Goal: Task Accomplishment & Management: Use online tool/utility

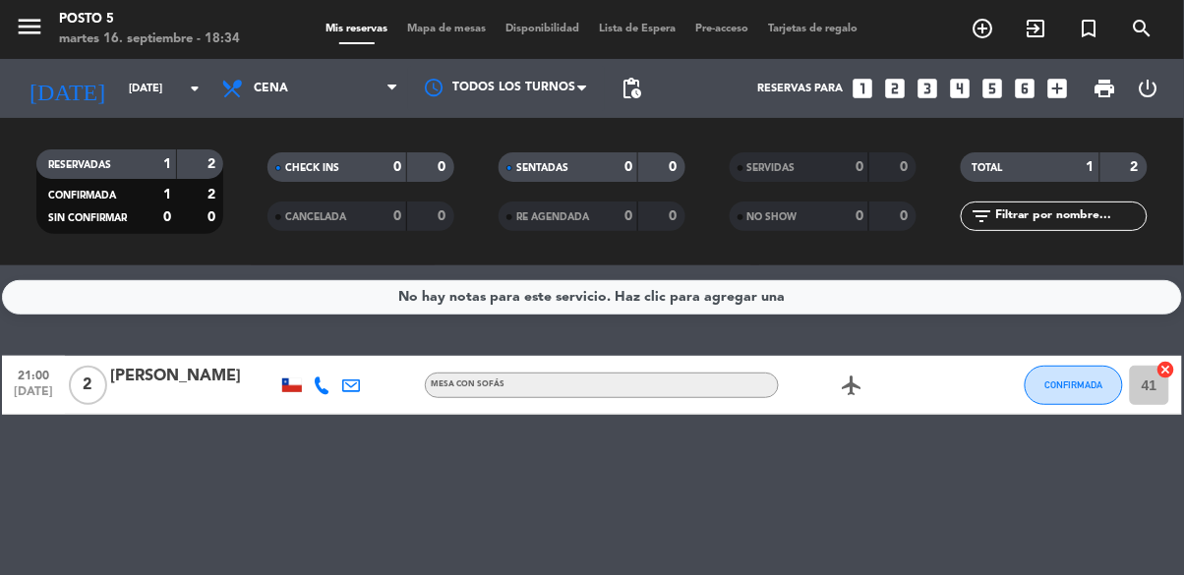
click at [1158, 450] on div "No hay notas para este servicio. Haz clic para agregar una 21:00 [DATE] 2 [PERS…" at bounding box center [592, 420] width 1184 height 310
click at [1154, 456] on div "No hay notas para este servicio. Haz clic para agregar una 21:00 [DATE] 2 [PERS…" at bounding box center [592, 420] width 1184 height 310
click at [1168, 374] on icon "cancel" at bounding box center [1166, 370] width 20 height 20
click at [1149, 393] on icon "border_all" at bounding box center [1152, 386] width 24 height 24
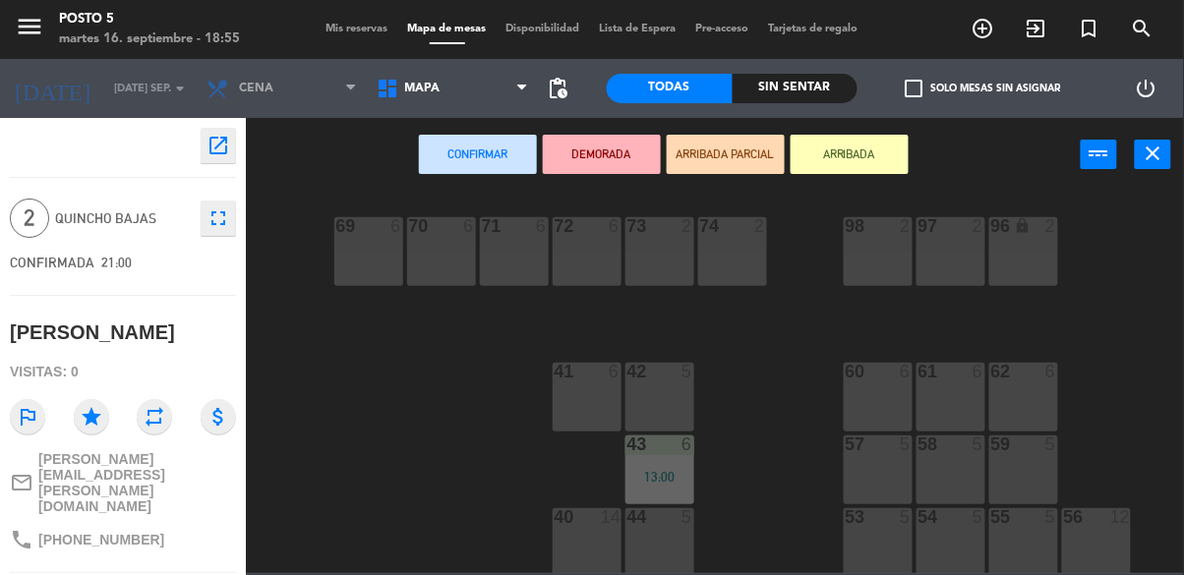
scroll to position [301, 0]
click at [878, 403] on div "60 6" at bounding box center [877, 395] width 69 height 69
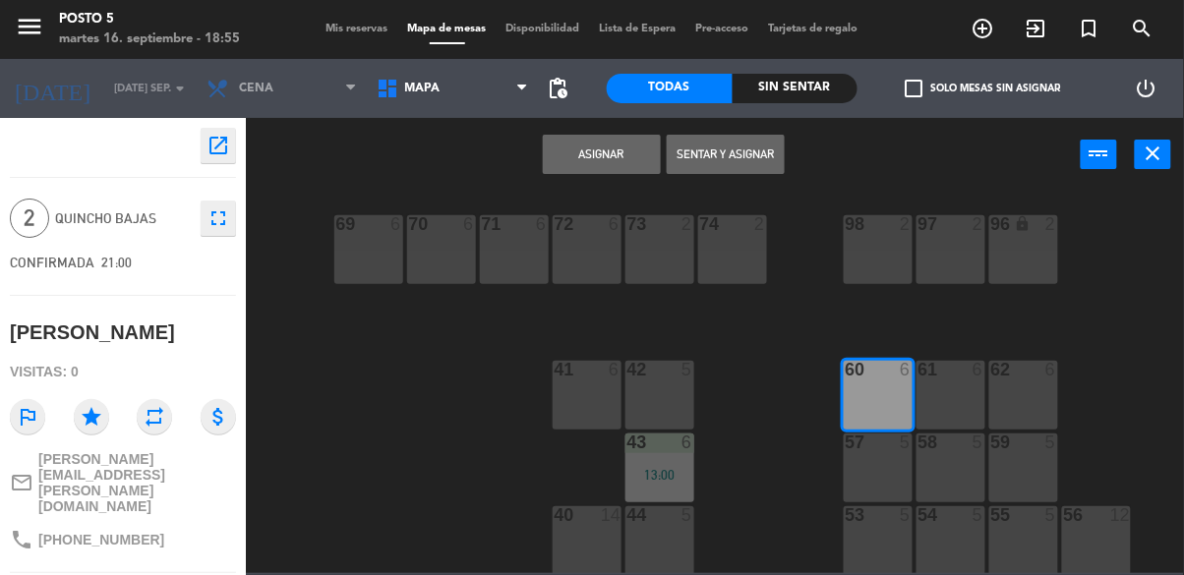
click at [596, 153] on button "Asignar" at bounding box center [602, 154] width 118 height 39
